Goal: Task Accomplishment & Management: Manage account settings

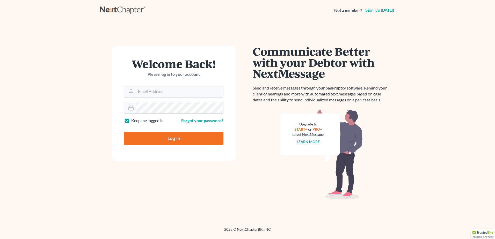
type input "kflynn@bernsteinshur.com"
click at [171, 141] on input "Log In" at bounding box center [173, 138] width 99 height 13
type input "Thinking..."
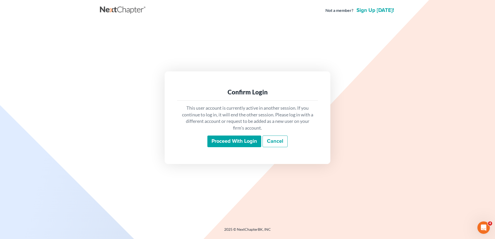
click at [259, 138] on input "Proceed with login" at bounding box center [234, 142] width 54 height 12
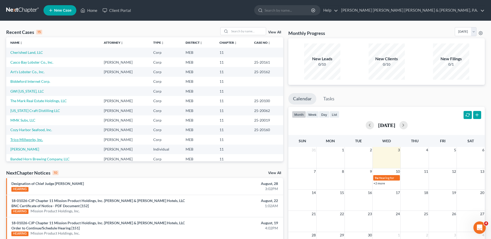
click at [24, 140] on link "Trico Millworks, Inc." at bounding box center [26, 139] width 33 height 4
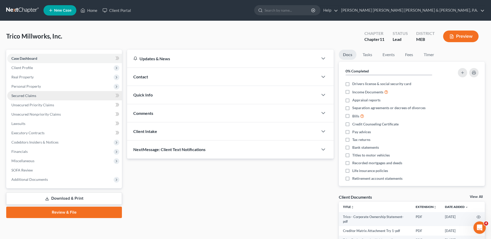
click at [30, 94] on span "Secured Claims" at bounding box center [23, 95] width 25 height 4
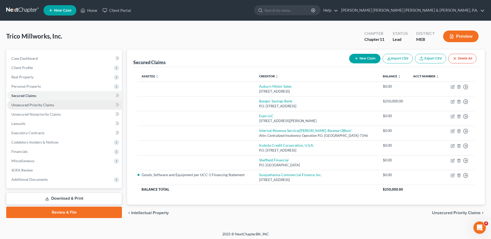
click at [87, 109] on link "Unsecured Priority Claims" at bounding box center [64, 104] width 115 height 9
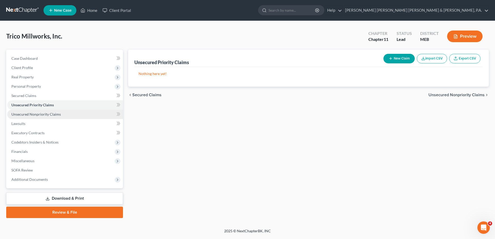
click at [85, 112] on link "Unsecured Nonpriority Claims" at bounding box center [65, 114] width 116 height 9
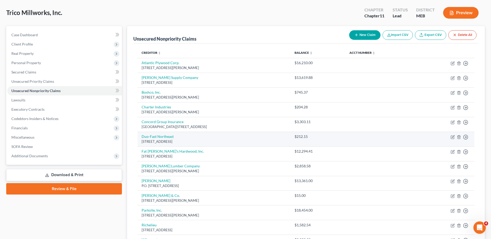
scroll to position [52, 0]
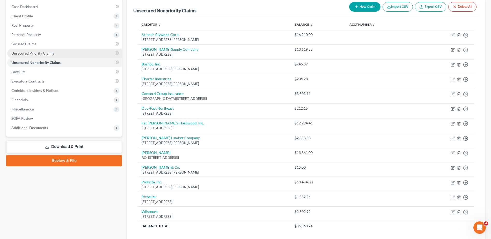
click at [41, 55] on link "Unsecured Priority Claims" at bounding box center [64, 53] width 115 height 9
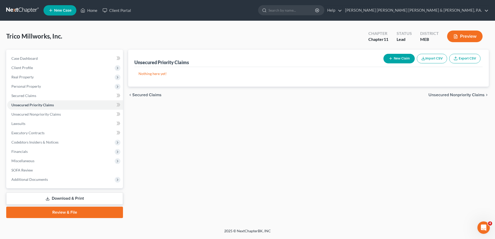
click at [39, 47] on div "Trico Millworks, Inc. Upgraded Chapter Chapter 11 Status Lead District MEB Prev…" at bounding box center [247, 38] width 482 height 23
click at [98, 10] on link "Home" at bounding box center [89, 10] width 22 height 9
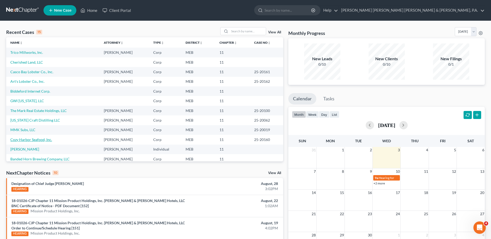
click at [25, 140] on link "Cozy Harbor Seafood, Inc." at bounding box center [31, 139] width 42 height 4
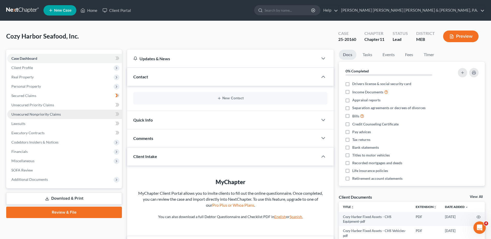
click at [39, 112] on span "Unsecured Nonpriority Claims" at bounding box center [35, 114] width 49 height 4
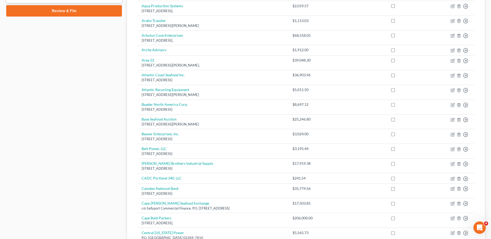
scroll to position [338, 0]
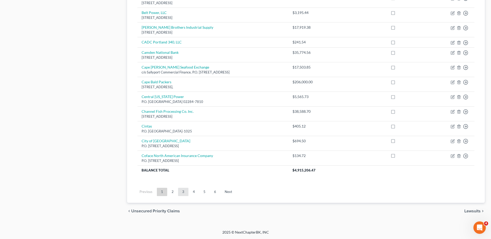
click at [183, 190] on link "3" at bounding box center [183, 192] width 10 height 8
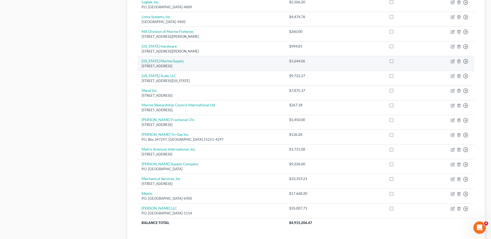
scroll to position [311, 0]
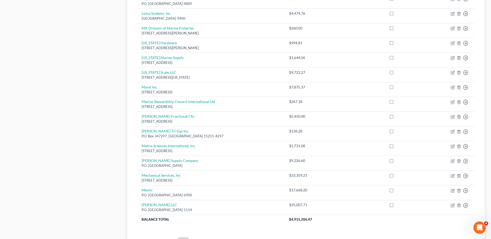
click at [72, 107] on div "Case Dashboard Payments Invoices Payments Payments Credit Report Client Profile" at bounding box center [64, 4] width 121 height 530
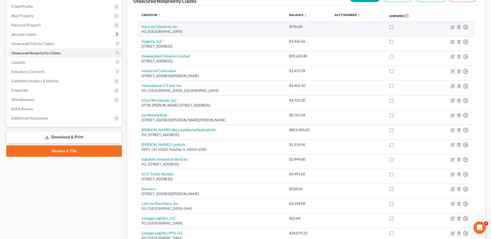
scroll to position [0, 0]
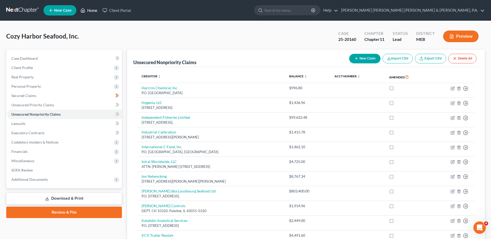
click at [85, 10] on icon at bounding box center [82, 10] width 5 height 6
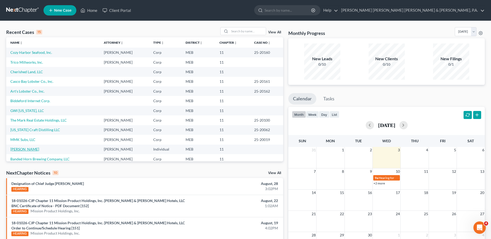
click at [27, 151] on link "[PERSON_NAME]" at bounding box center [24, 149] width 29 height 4
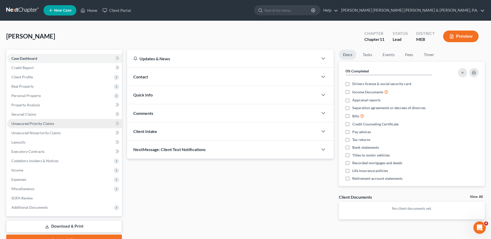
click at [40, 125] on span "Unsecured Priority Claims" at bounding box center [32, 123] width 43 height 4
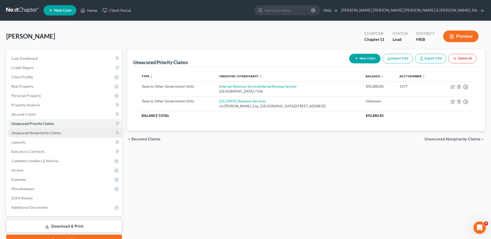
click at [47, 131] on span "Unsecured Nonpriority Claims" at bounding box center [35, 133] width 49 height 4
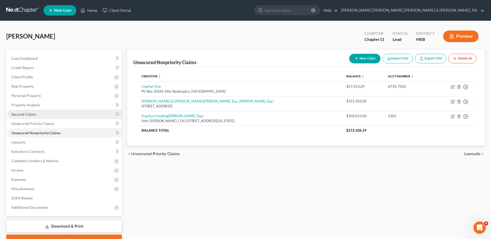
click at [43, 115] on link "Secured Claims" at bounding box center [64, 114] width 115 height 9
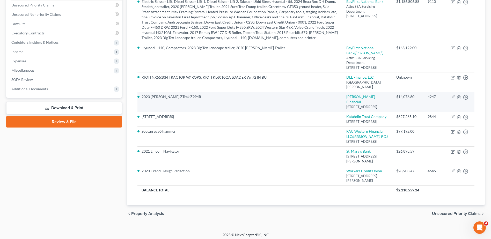
scroll to position [52, 0]
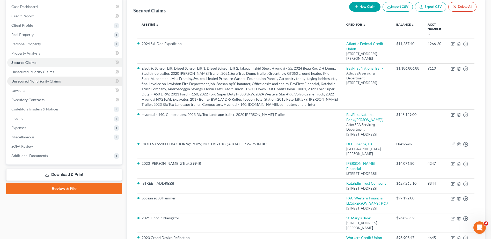
click at [41, 82] on span "Unsecured Nonpriority Claims" at bounding box center [35, 81] width 49 height 4
